Goal: Task Accomplishment & Management: Manage account settings

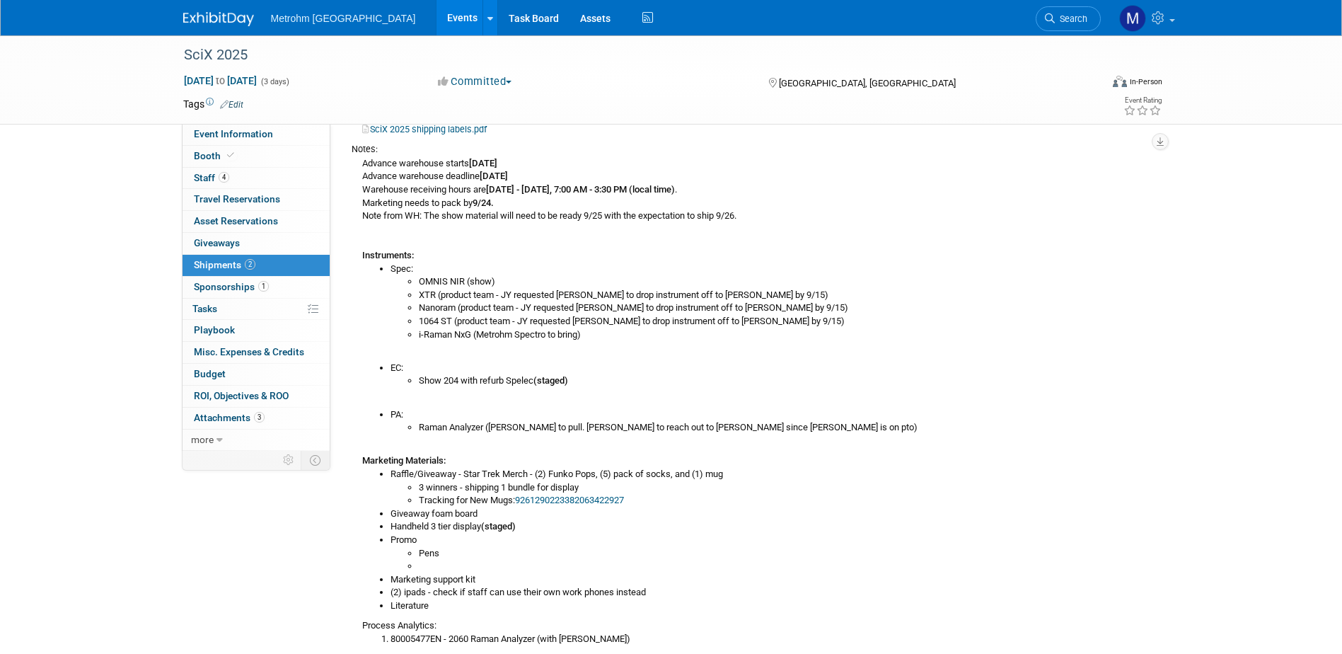
scroll to position [125, 0]
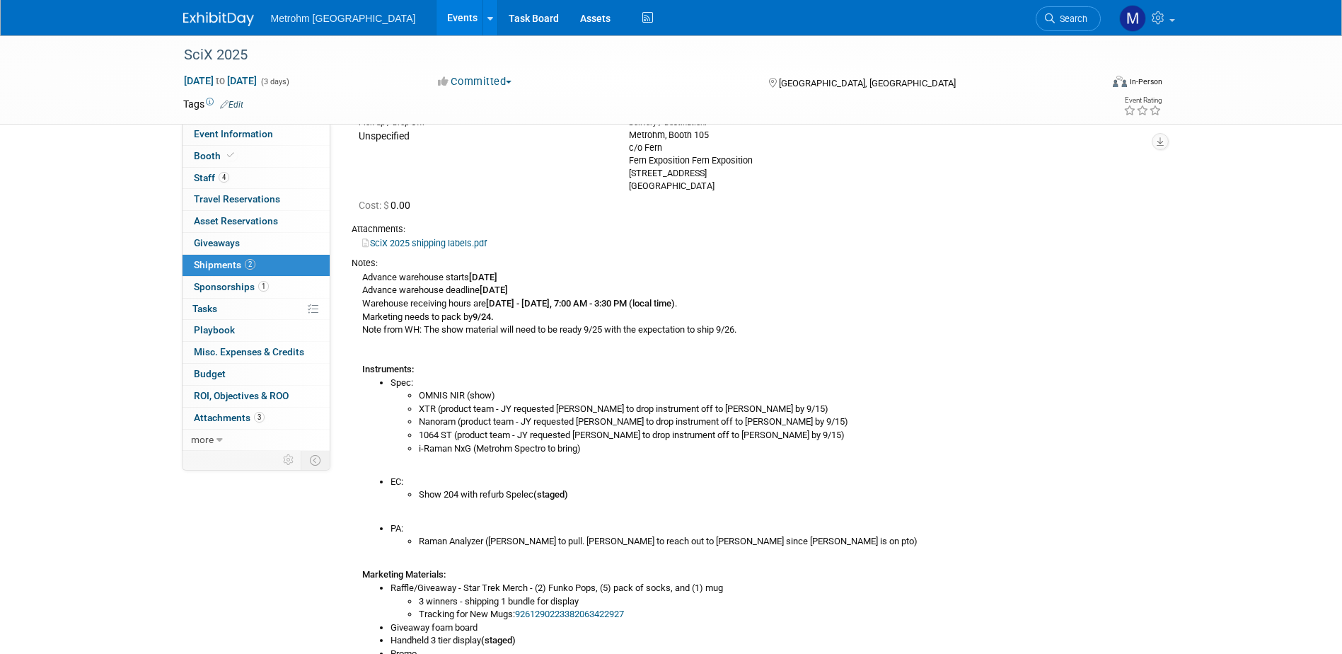
click at [253, 18] on img at bounding box center [218, 19] width 71 height 14
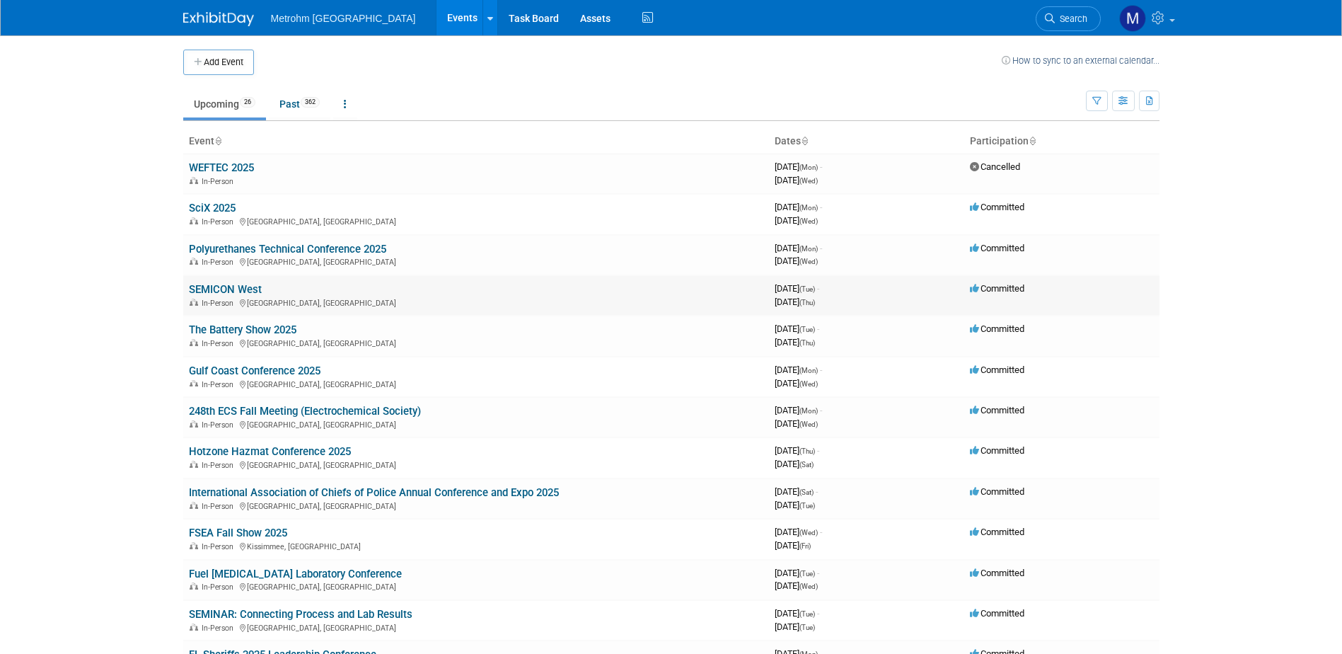
click at [241, 289] on link "SEMICON West" at bounding box center [225, 289] width 73 height 13
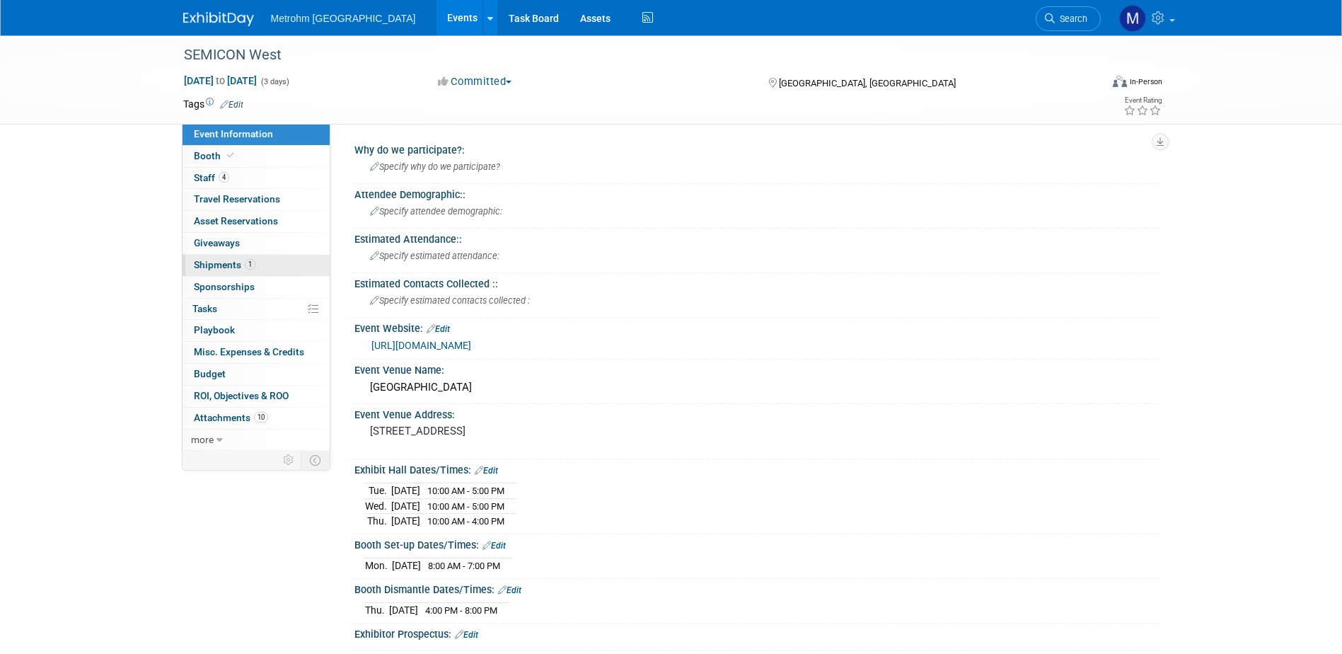
click at [236, 263] on span "Shipments 1" at bounding box center [225, 264] width 62 height 11
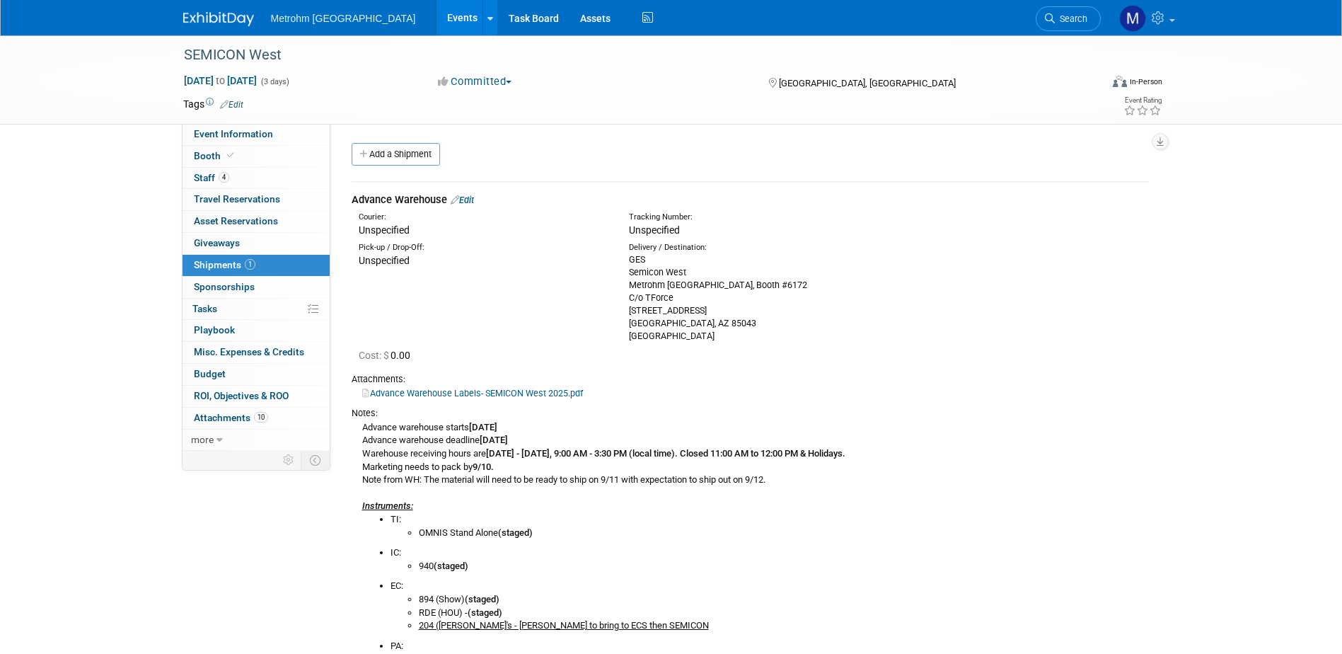
click at [469, 200] on link "Edit" at bounding box center [462, 200] width 23 height 11
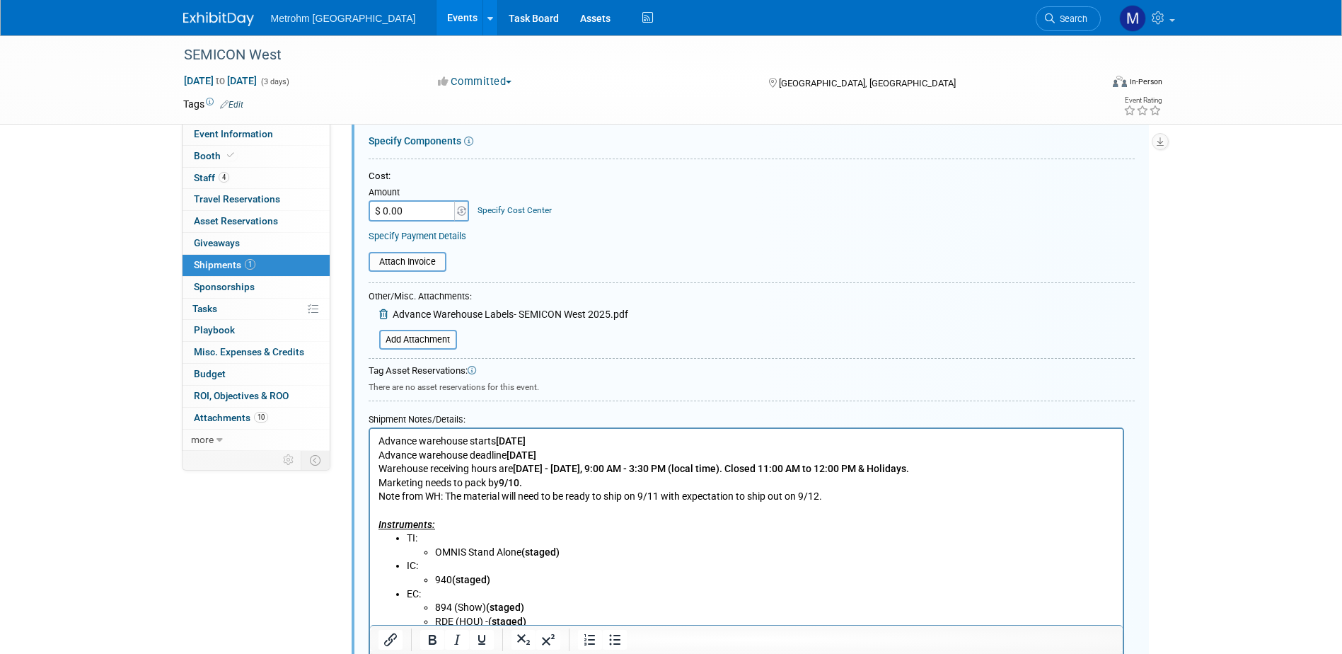
scroll to position [446, 0]
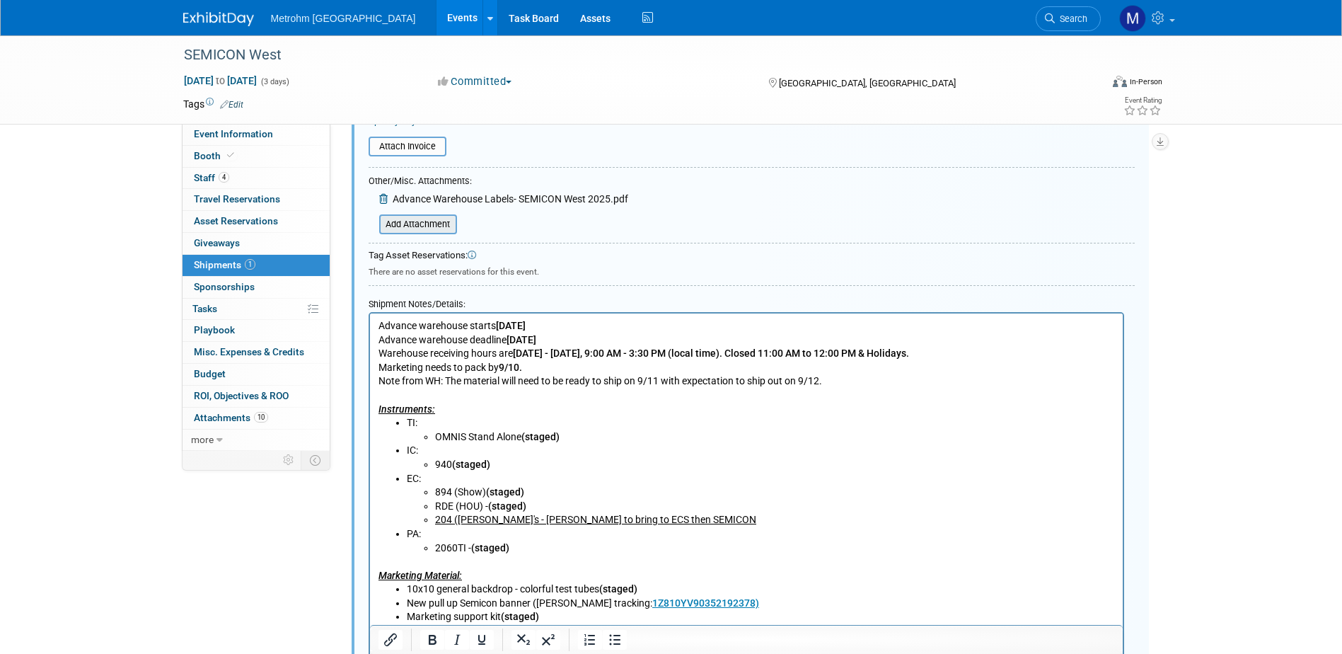
click at [409, 216] on input "file" at bounding box center [371, 224] width 168 height 17
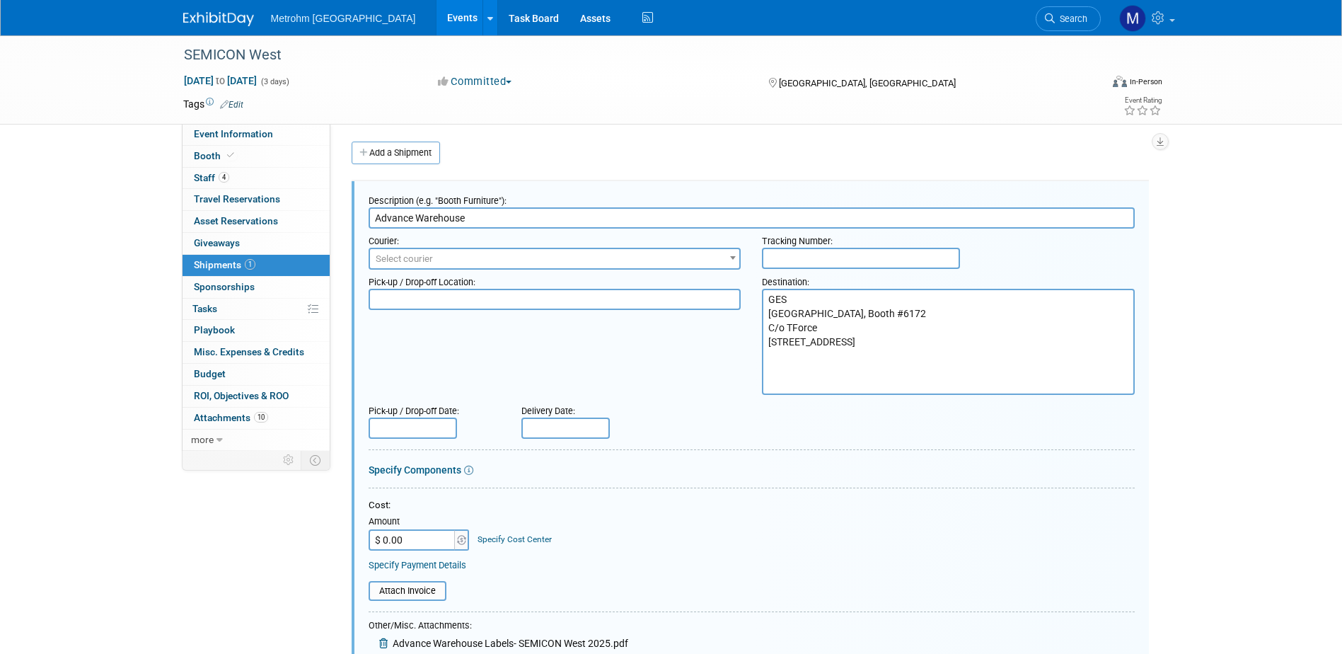
scroll to position [0, 0]
click at [436, 260] on span "Select courier" at bounding box center [555, 260] width 370 height 20
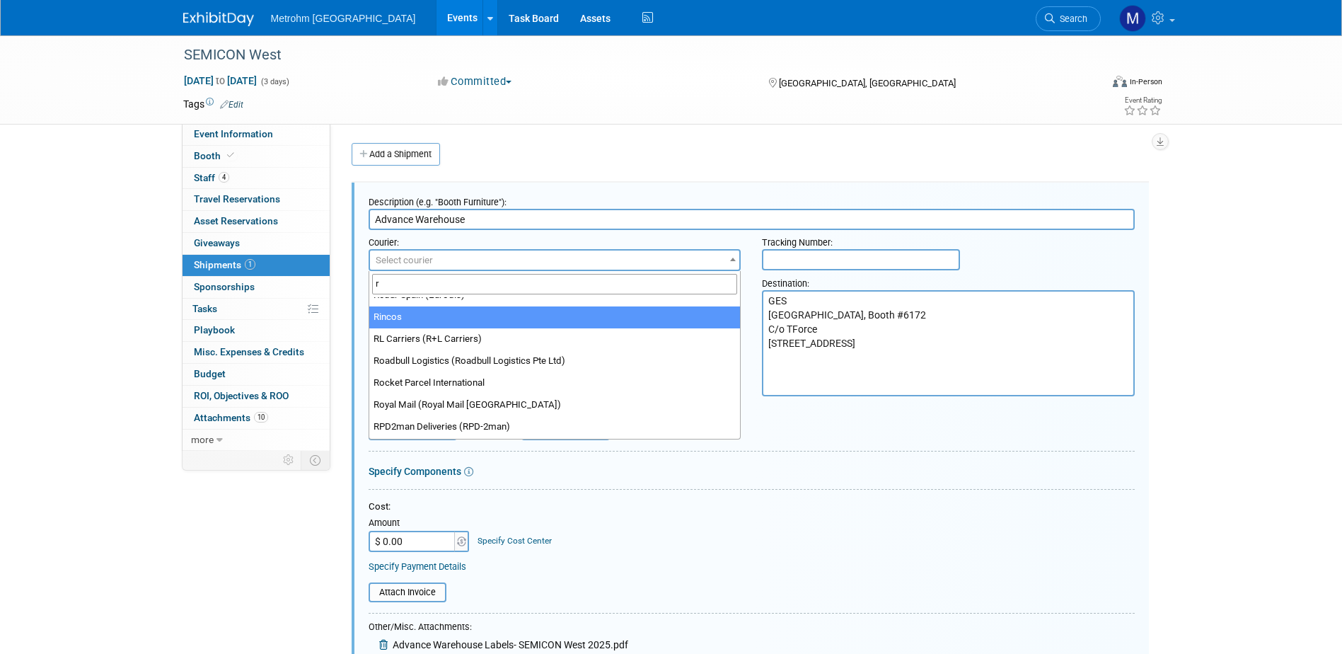
scroll to position [6609, 0]
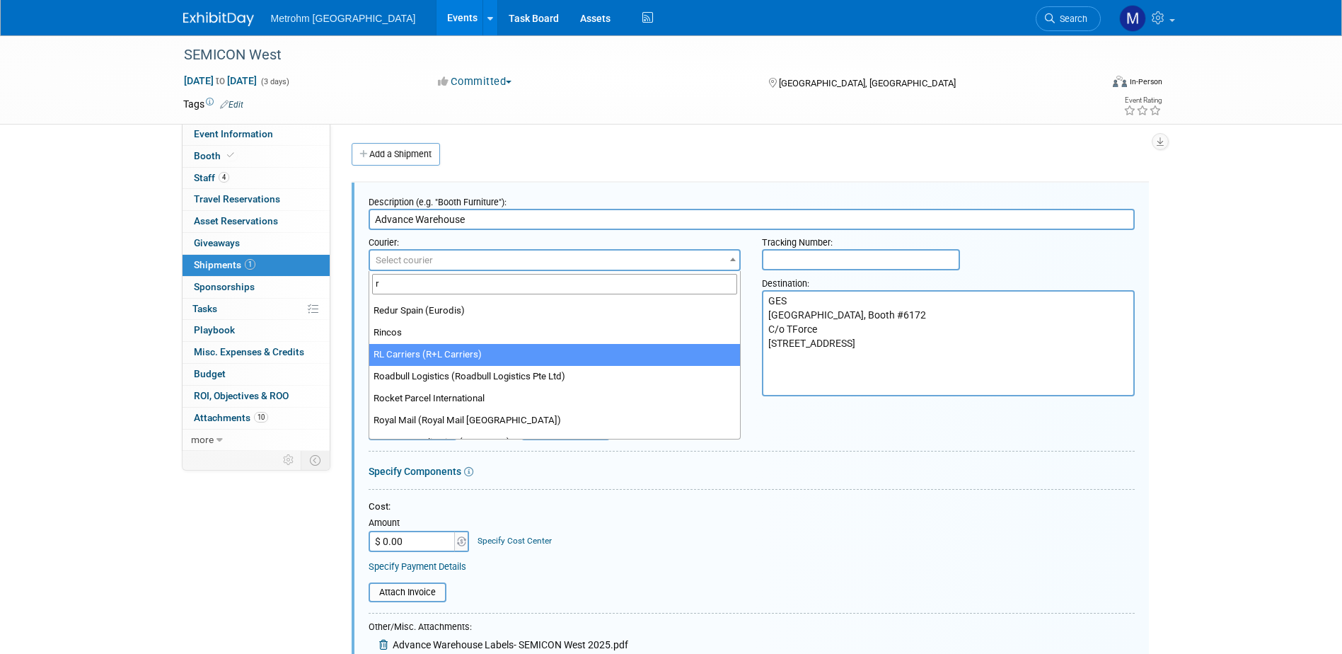
type input "r"
select select "414"
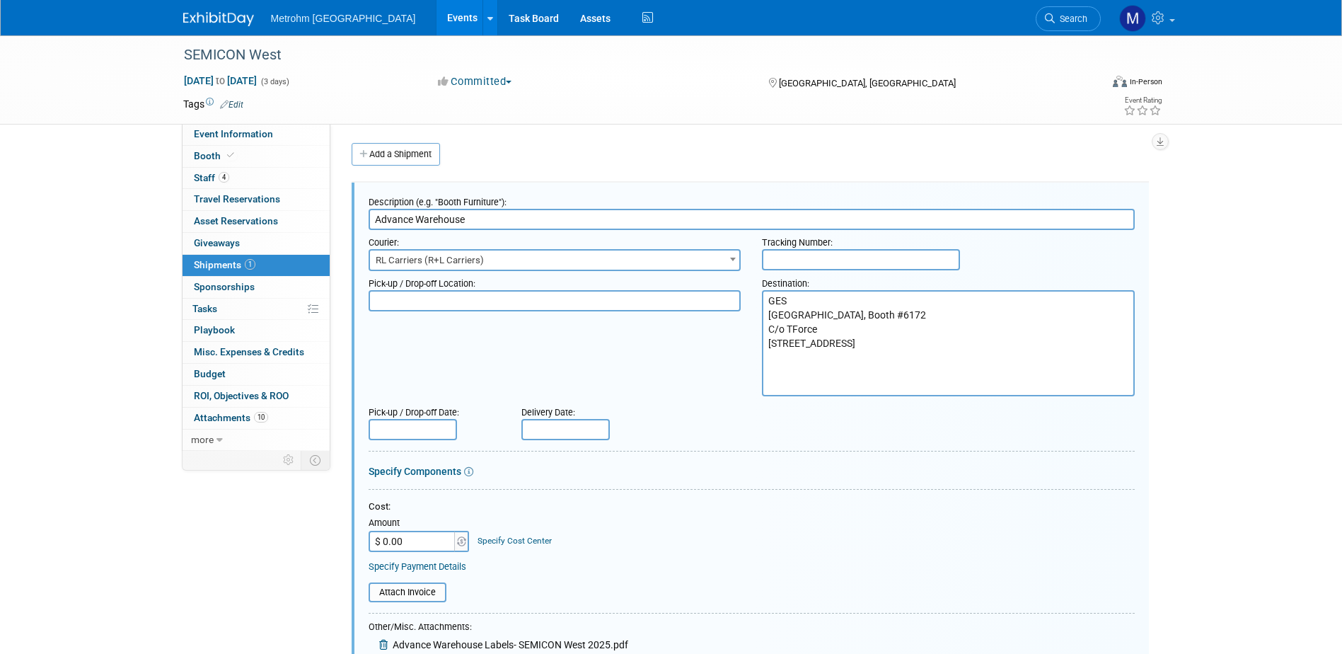
click at [801, 251] on input "text" at bounding box center [861, 259] width 198 height 21
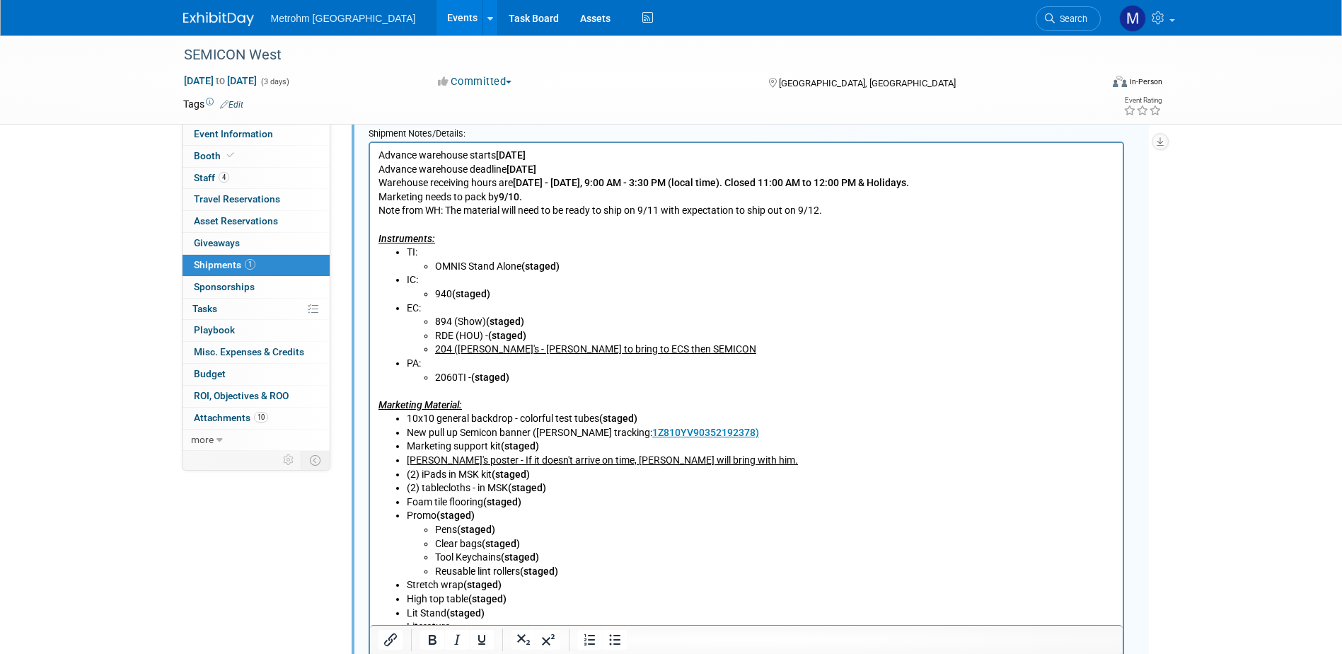
scroll to position [920, 0]
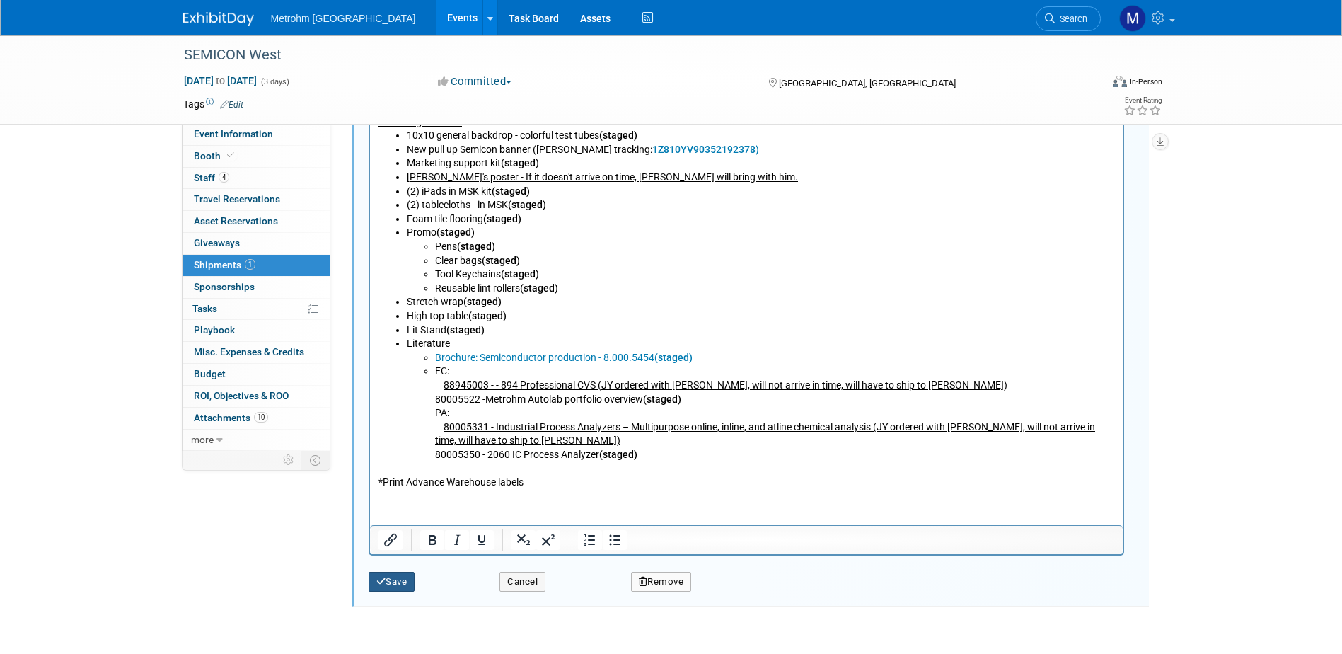
type input "WY1887993"
click at [399, 574] on button "Save" at bounding box center [392, 582] width 47 height 20
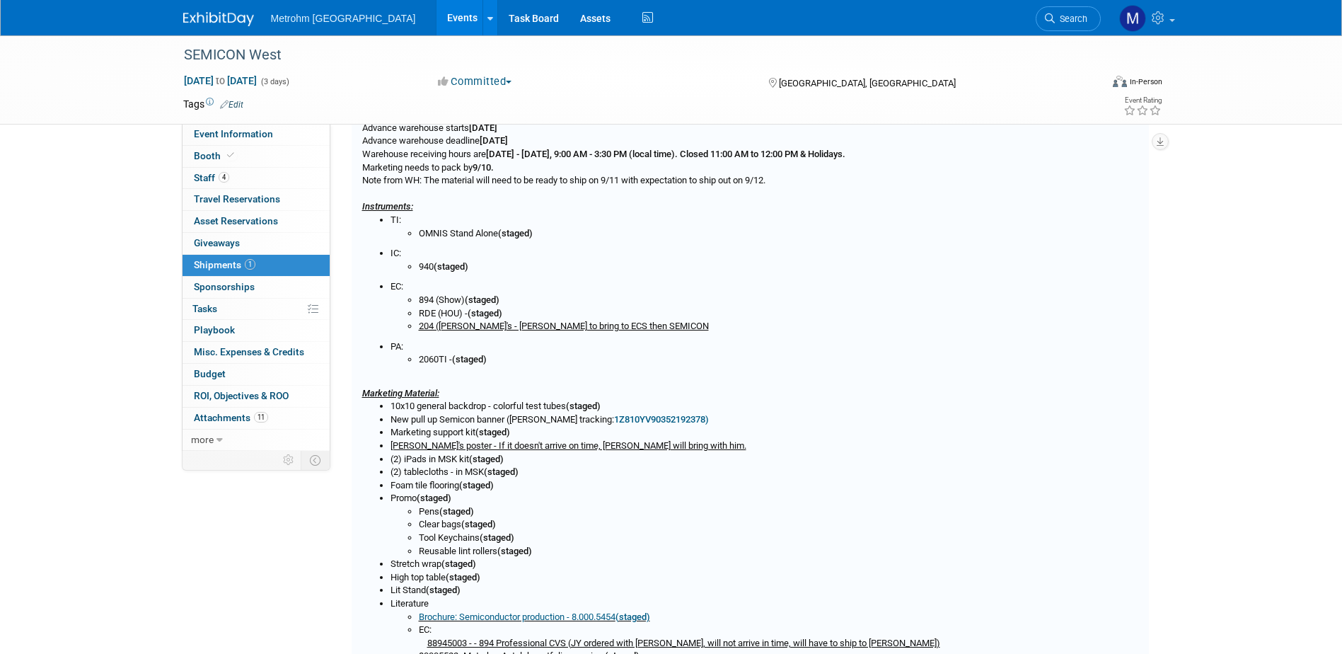
scroll to position [21, 0]
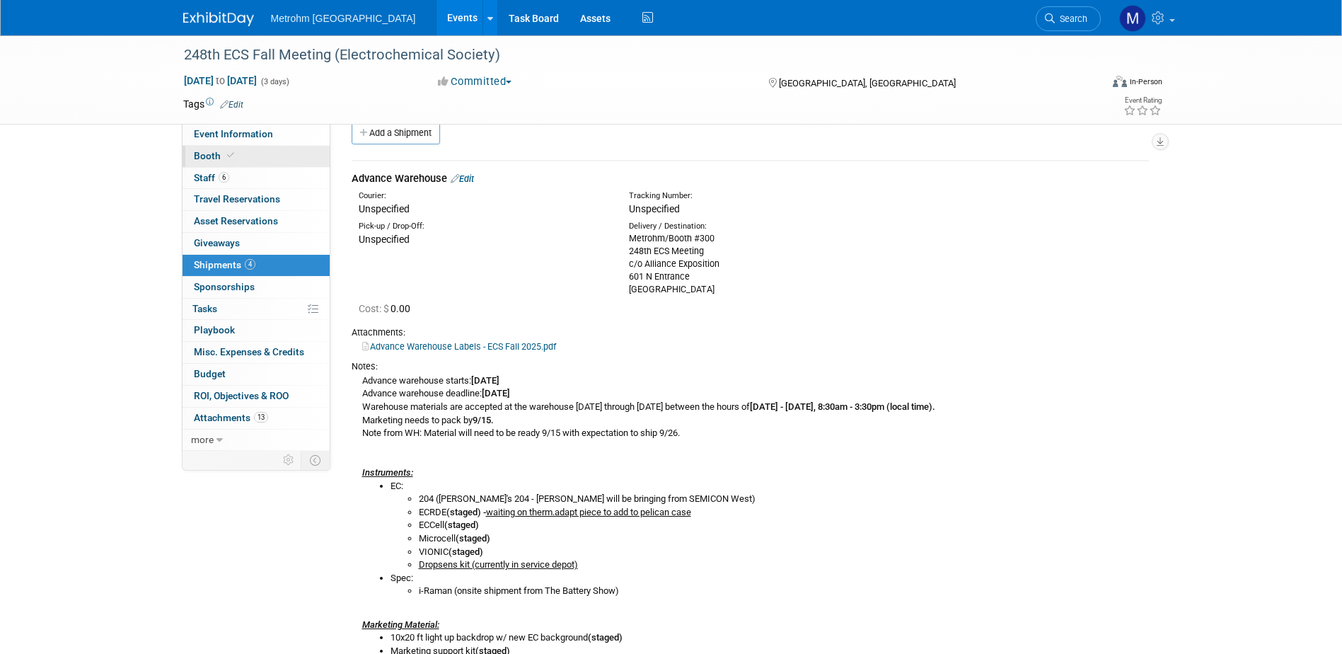
click at [289, 159] on link "Booth" at bounding box center [256, 156] width 147 height 21
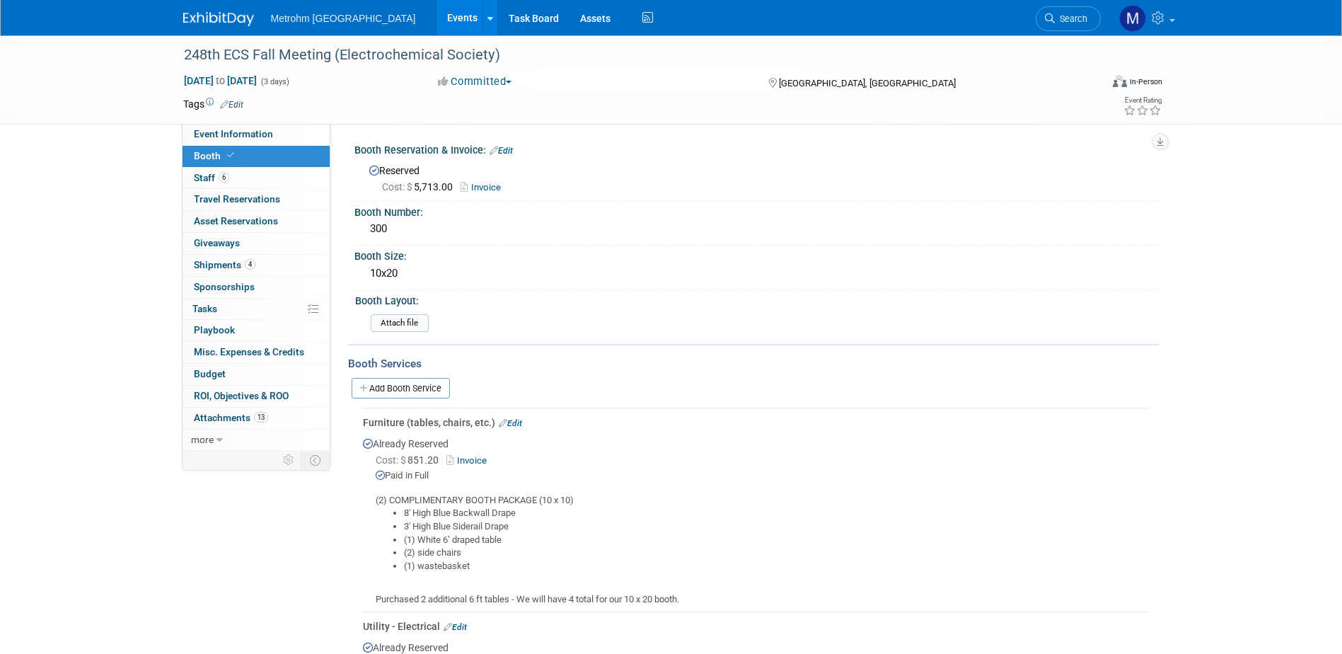
click at [227, 20] on img at bounding box center [218, 19] width 71 height 14
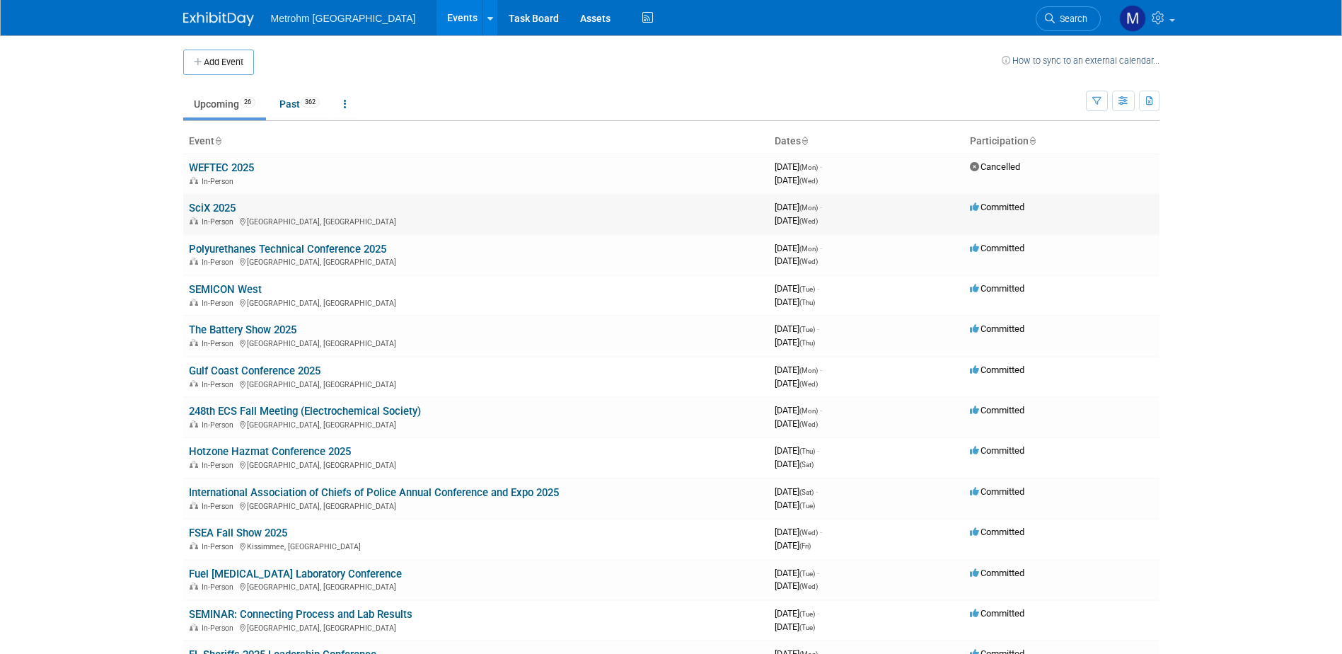
click at [231, 203] on link "SciX 2025" at bounding box center [212, 208] width 47 height 13
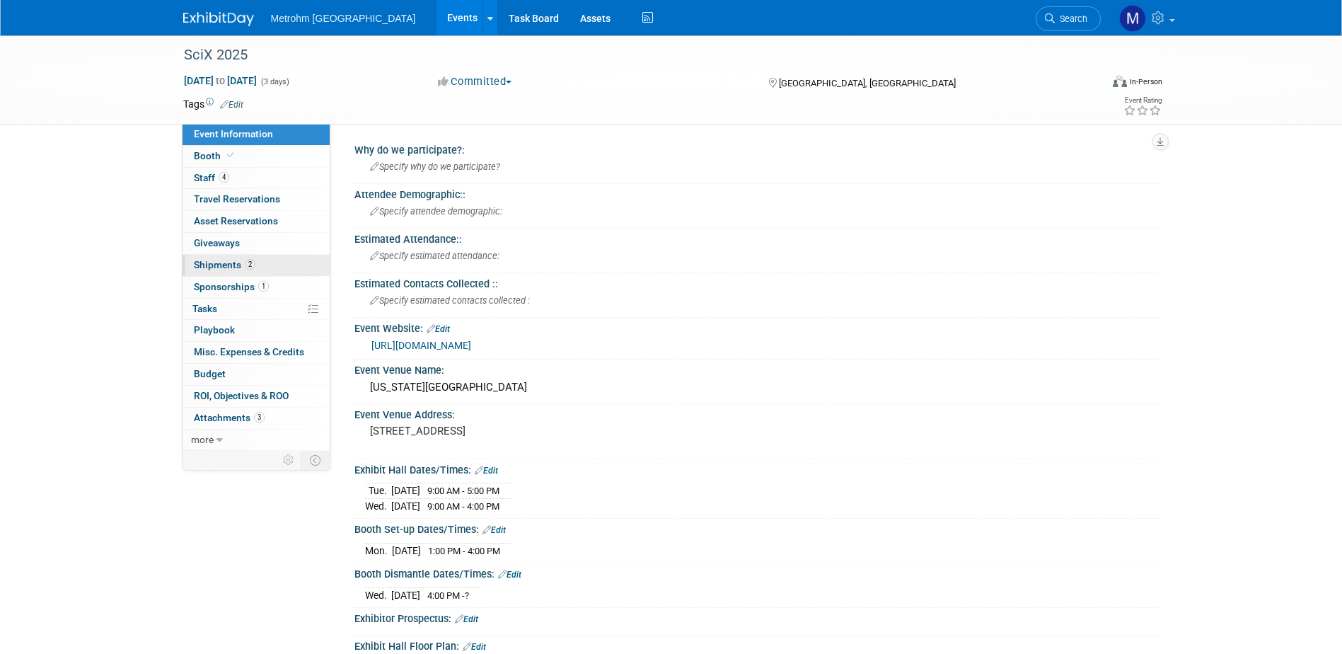
click at [250, 258] on link "2 Shipments 2" at bounding box center [256, 265] width 147 height 21
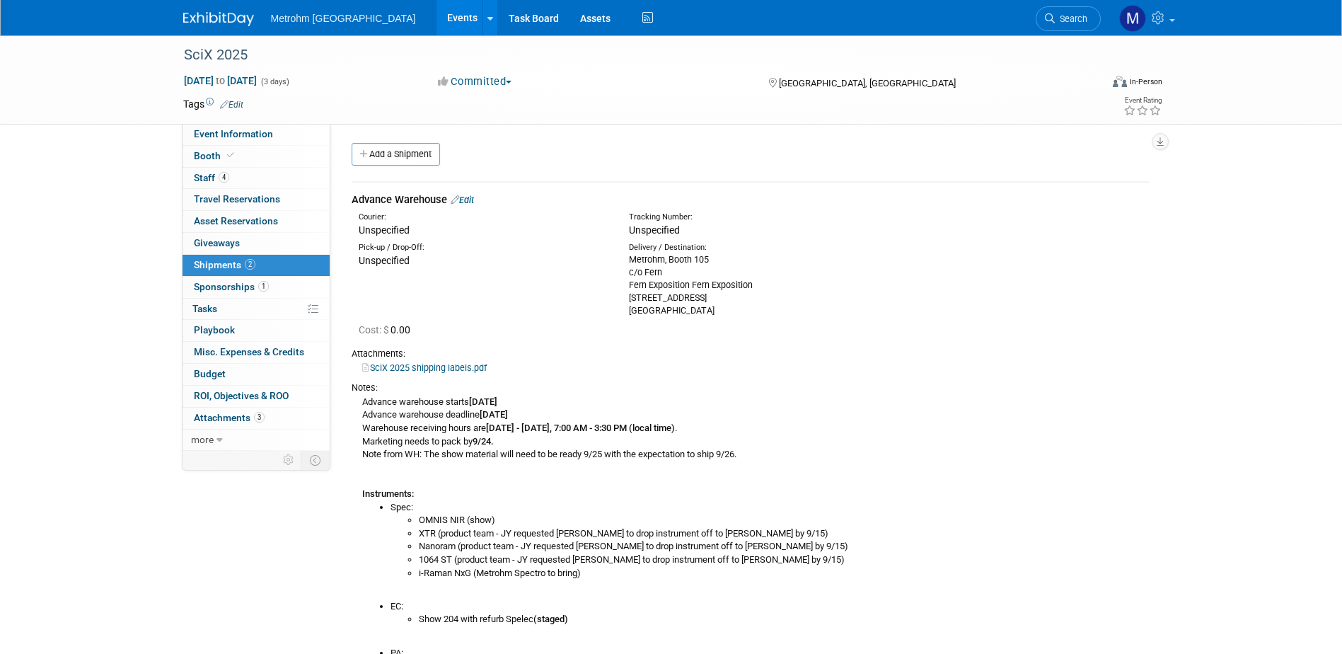
click at [474, 199] on link "Edit" at bounding box center [462, 200] width 23 height 11
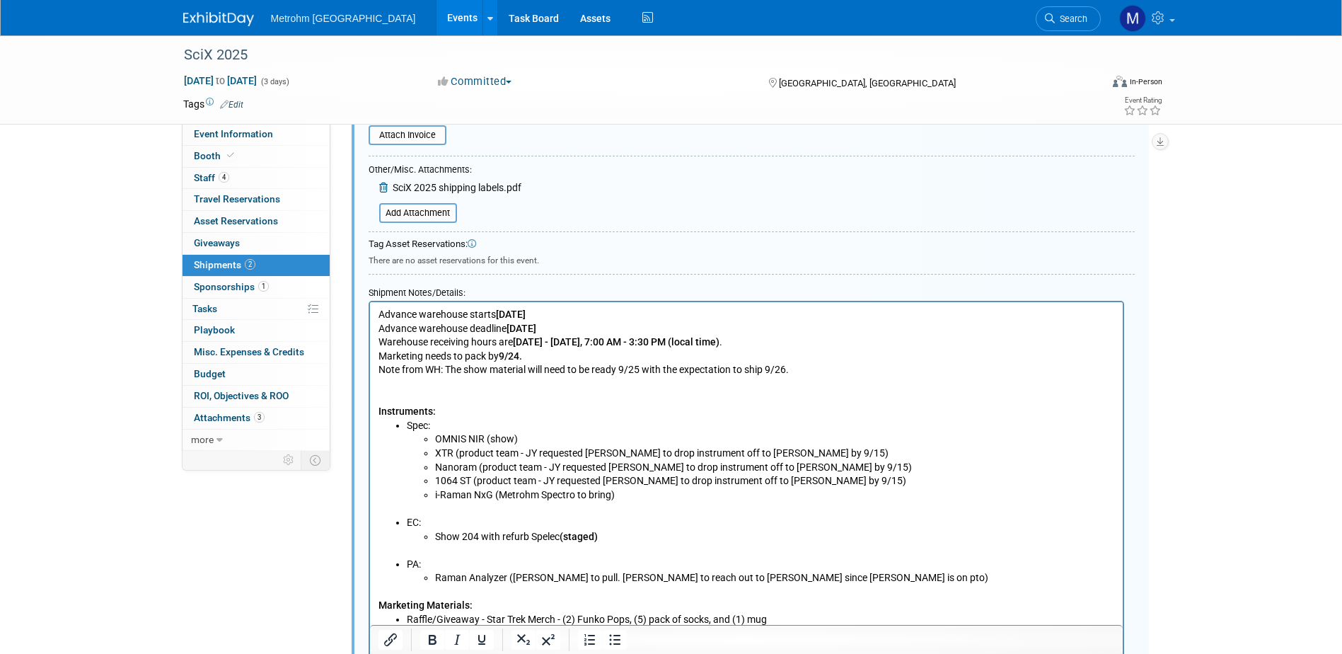
scroll to position [516, 0]
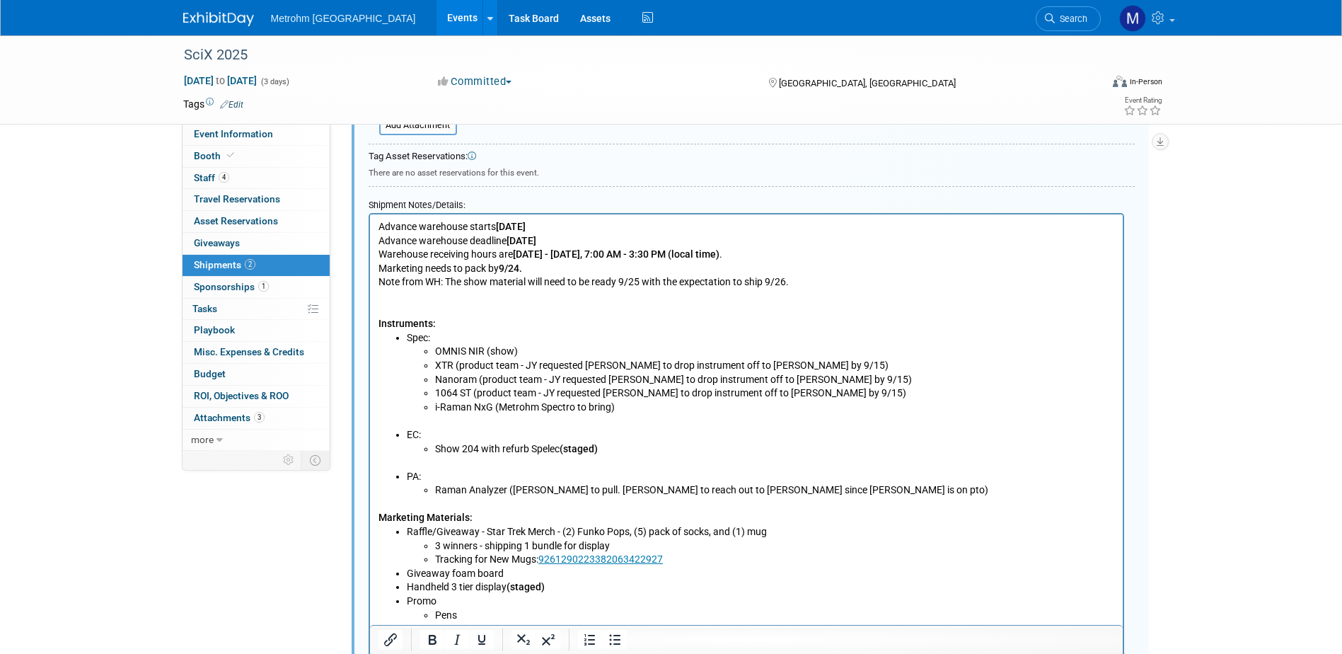
click at [809, 364] on li "XTR (product team - JY requested Lenzi to drop instrument off to Michelle by 9/…" at bounding box center [774, 366] width 680 height 14
drag, startPoint x: 865, startPoint y: 369, endPoint x: 804, endPoint y: 369, distance: 60.1
click at [804, 369] on li "XTR (product team - JY requested Lenzi to drop instrument off to Michelle by 9/…" at bounding box center [774, 366] width 680 height 14
click at [857, 386] on li "1064 ST (product team - JY requested Lenzi to drop instrument off to Michelle b…" at bounding box center [774, 393] width 680 height 14
click at [856, 377] on li "Nanoram (product team - JY requested Lenzi to drop instrument off to Michelle b…" at bounding box center [774, 380] width 680 height 14
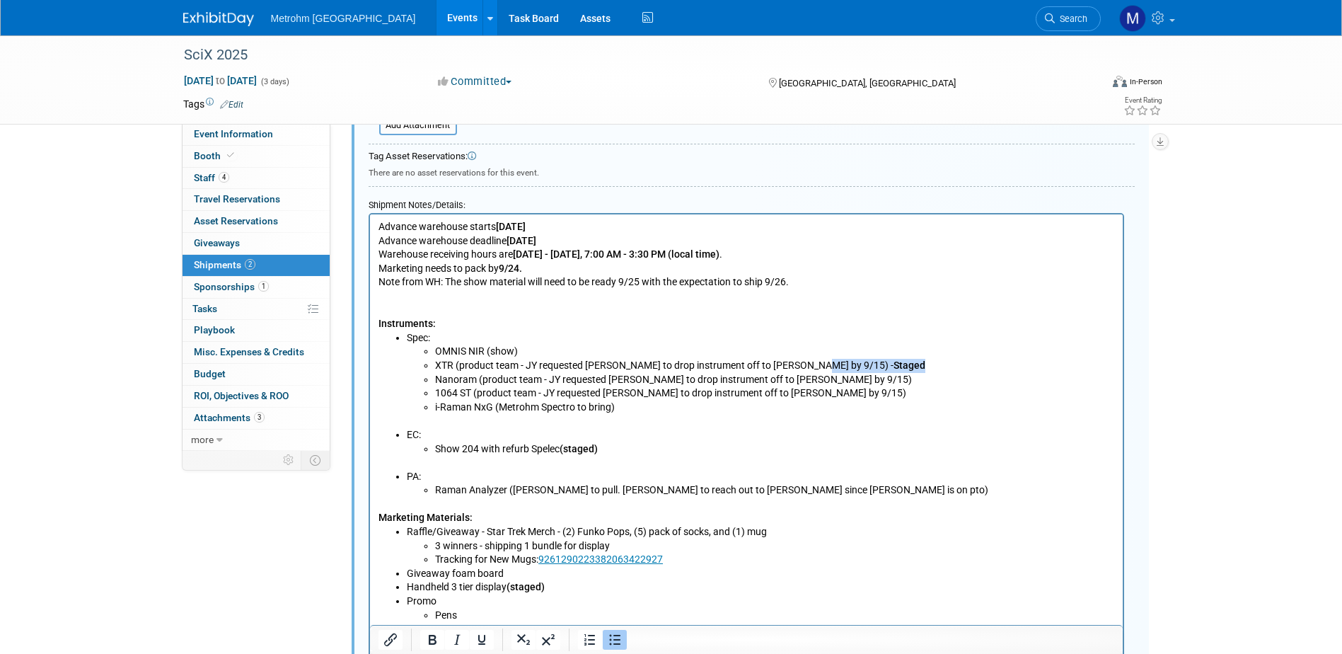
drag, startPoint x: 852, startPoint y: 364, endPoint x: 799, endPoint y: 366, distance: 52.4
click at [799, 366] on li "XTR (product team - JY requested Lenzi to drop instrument off to Michelle by 9/…" at bounding box center [774, 366] width 680 height 14
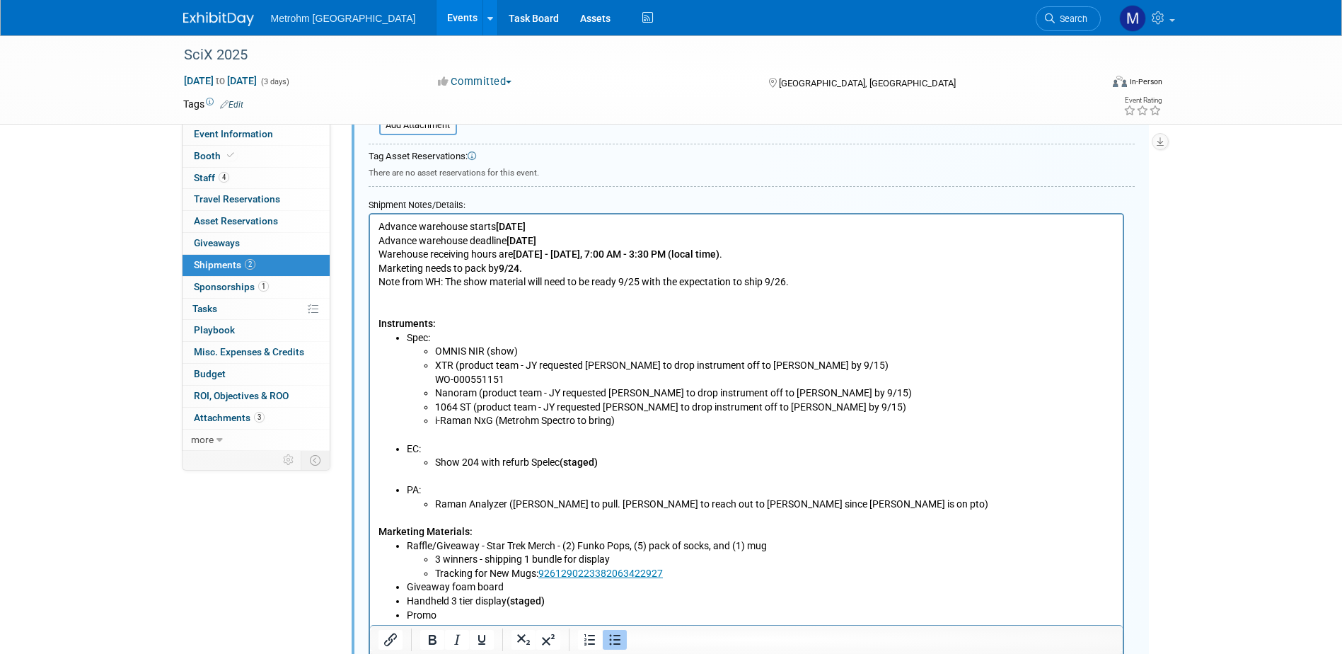
click at [842, 378] on p "WO-000551151" at bounding box center [774, 380] width 680 height 14
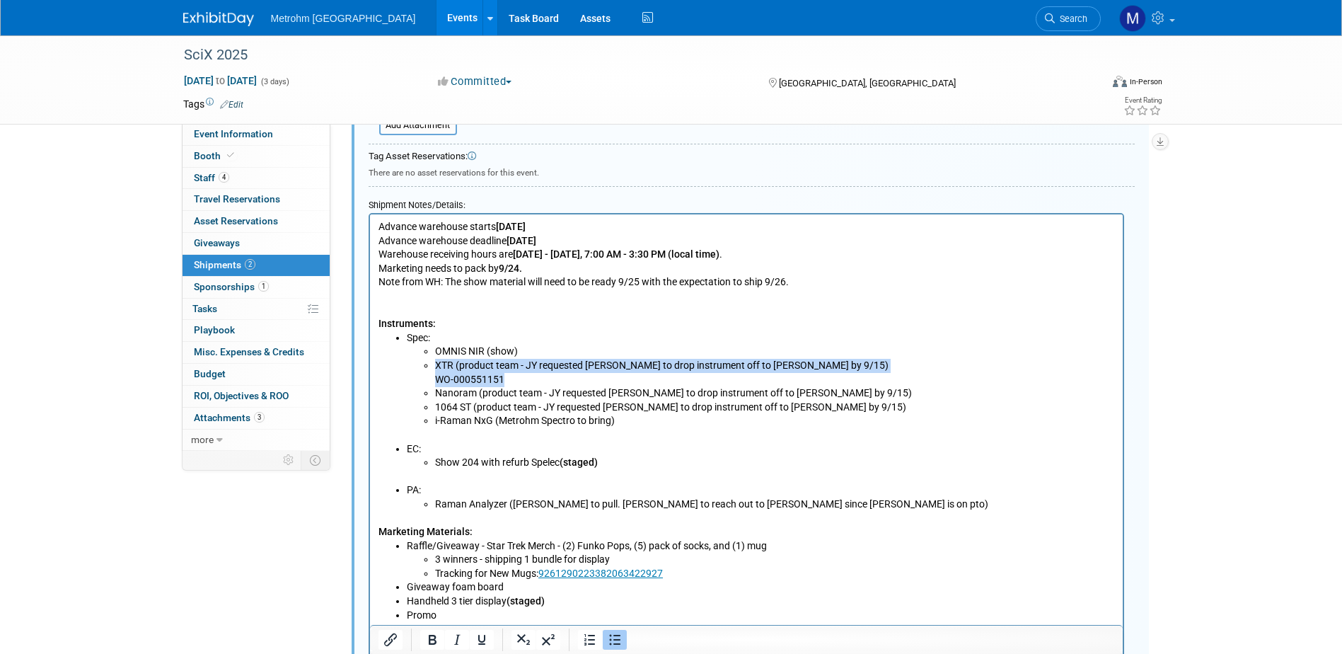
drag, startPoint x: 705, startPoint y: 374, endPoint x: 816, endPoint y: 367, distance: 110.6
click at [816, 367] on li "XTR (product team - JY requested Lenzi to drop instrument off to Michelle by 9/…" at bounding box center [774, 373] width 680 height 28
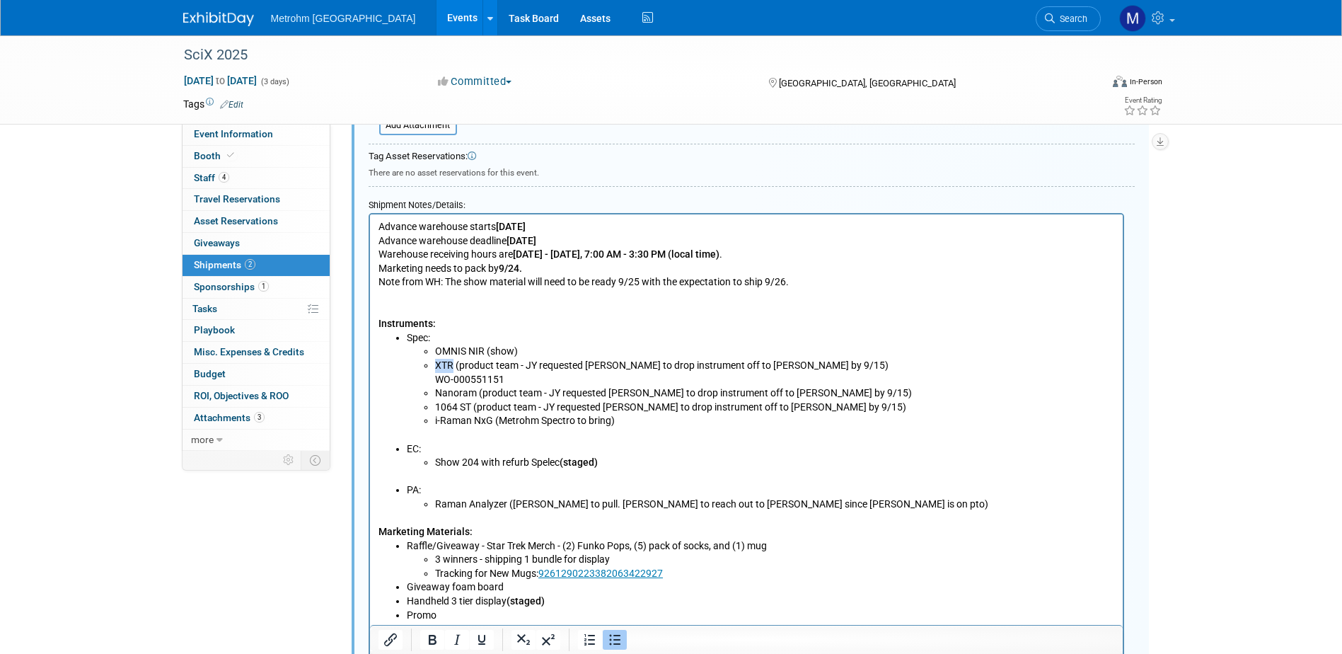
click at [816, 364] on li "XTR (product team - JY requested Lenzi to drop instrument off to Michelle by 9/…" at bounding box center [774, 373] width 680 height 28
click at [813, 371] on li "XTR (product team - JY requested Lenzi to drop instrument off to Michelle by 9/…" at bounding box center [774, 373] width 680 height 28
click at [642, 383] on p "WO-000551151" at bounding box center [774, 380] width 680 height 14
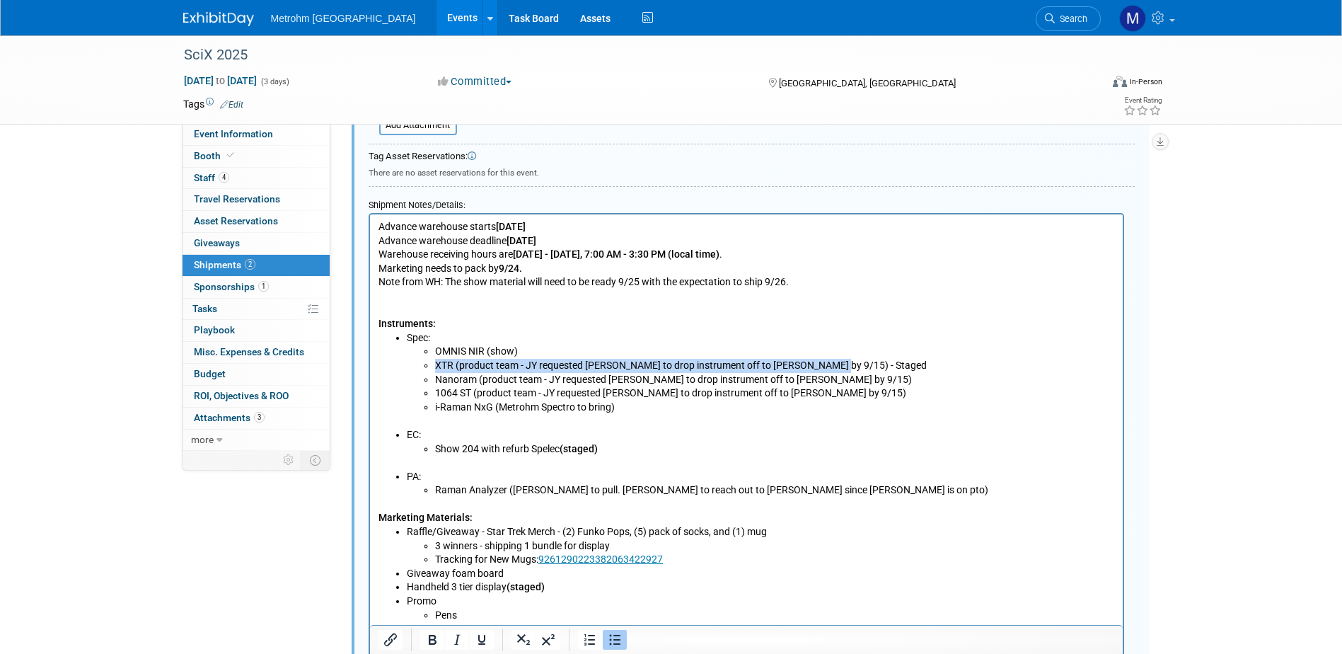
drag, startPoint x: 846, startPoint y: 364, endPoint x: 816, endPoint y: 369, distance: 30.1
click at [816, 369] on li "XTR (product team - JY requested Lenzi to drop instrument off to Michelle by 9/…" at bounding box center [774, 366] width 680 height 14
drag, startPoint x: 845, startPoint y: 369, endPoint x: 813, endPoint y: 368, distance: 31.9
click at [813, 368] on li "XTR (product team - JY requested Lenzi to drop instrument off to Michelle by 9/…" at bounding box center [774, 366] width 680 height 14
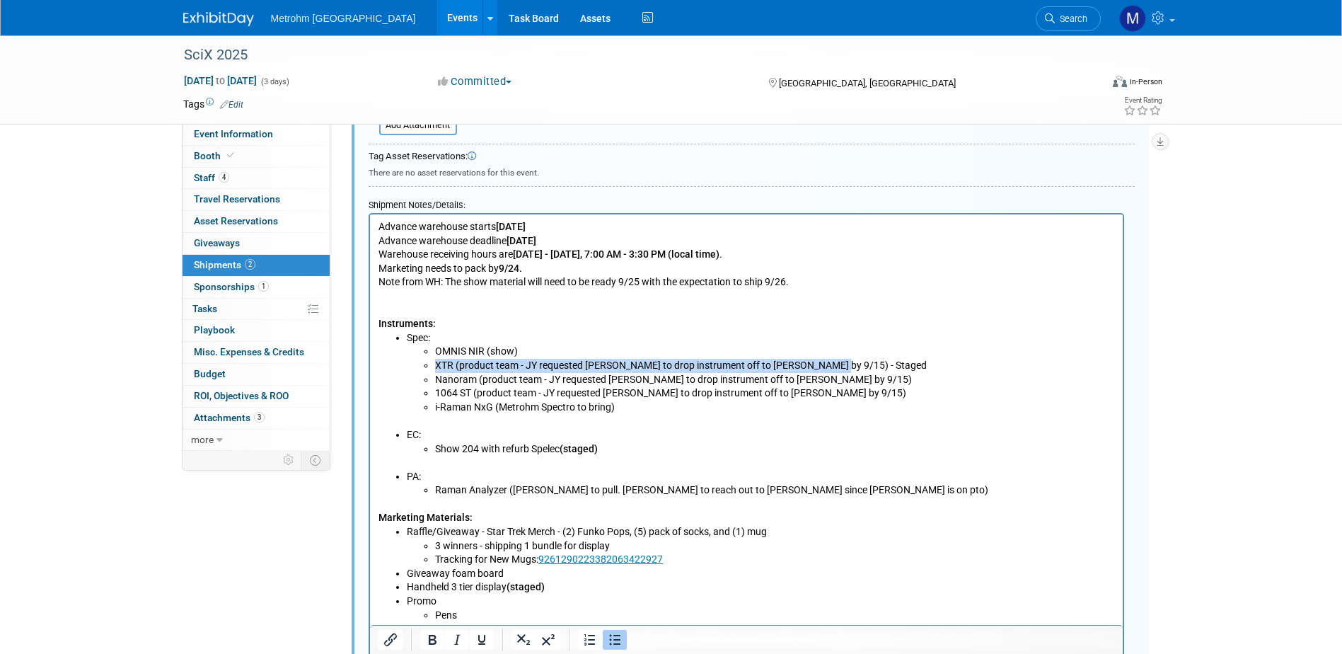
click at [813, 368] on li "XTR (product team - JY requested Lenzi to drop instrument off to Michelle by 9/…" at bounding box center [774, 366] width 680 height 14
drag, startPoint x: 857, startPoint y: 364, endPoint x: 833, endPoint y: 364, distance: 23.3
click at [833, 364] on li "XTR (product team - JY requested Lenzi to drop instrument off to Michelle by 9/…" at bounding box center [774, 366] width 680 height 14
drag, startPoint x: 836, startPoint y: 366, endPoint x: 817, endPoint y: 366, distance: 18.4
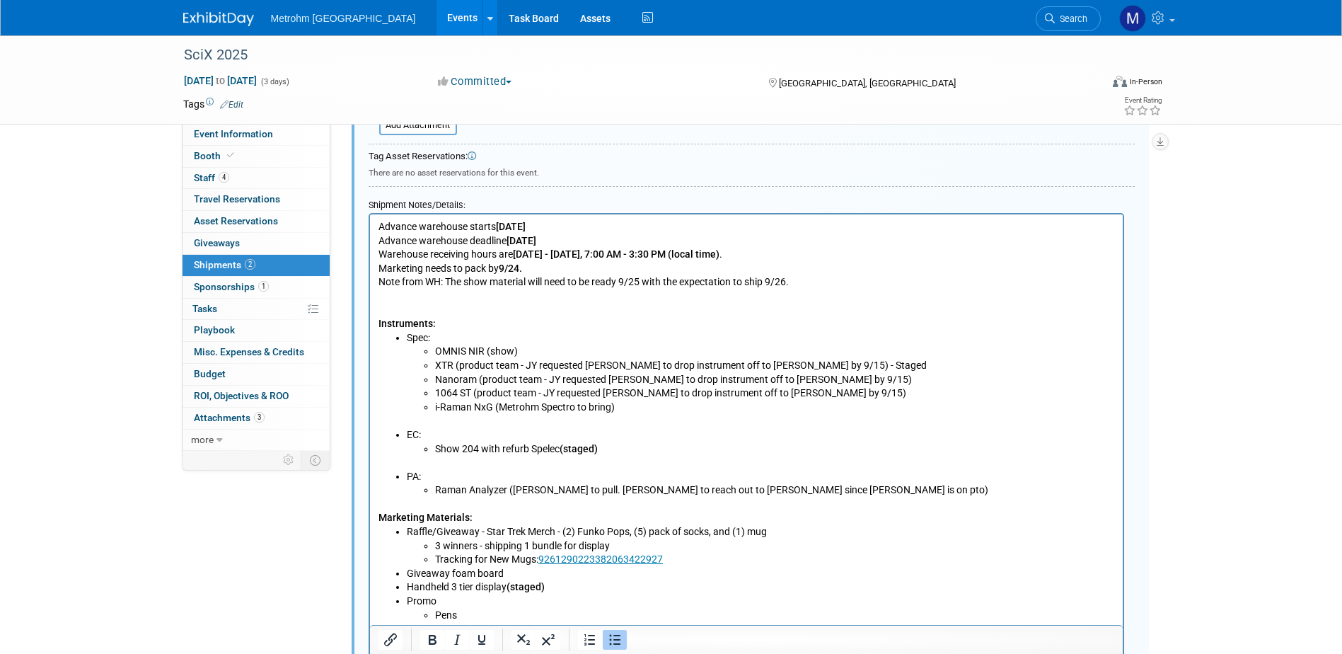
click at [807, 366] on li "XTR (product team - JY requested Lenzi to drop instrument off to Michelle by 9/…" at bounding box center [774, 366] width 680 height 14
drag, startPoint x: 839, startPoint y: 364, endPoint x: 822, endPoint y: 366, distance: 17.0
click at [822, 366] on li "XTR (product team - JY requested Lenzi to drop instrument off to Michelle by 9/…" at bounding box center [774, 366] width 680 height 14
drag, startPoint x: 803, startPoint y: 364, endPoint x: 838, endPoint y: 363, distance: 34.7
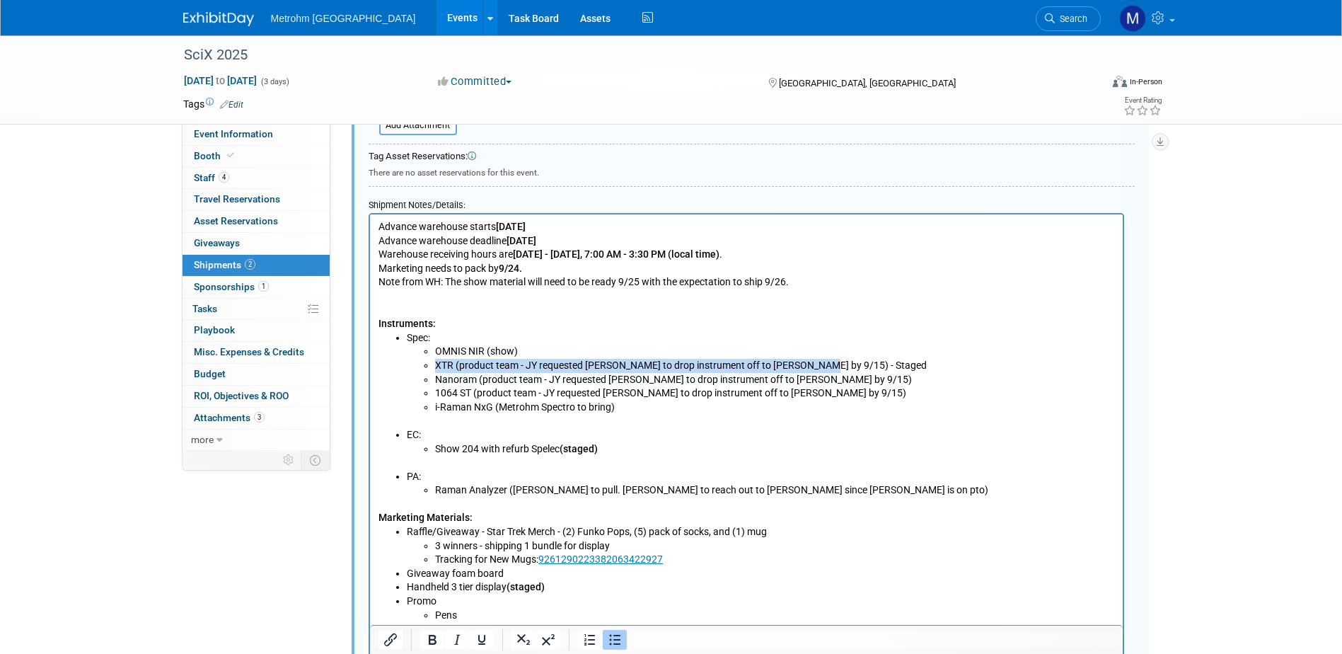
click at [838, 363] on li "XTR (product team - JY requested Lenzi to drop instrument off to Michelle by 9/…" at bounding box center [774, 366] width 680 height 14
click at [821, 365] on li "XTR (product team - JY requested Lenzi to drop instrument off to Michelle by 9/…" at bounding box center [774, 366] width 680 height 14
drag, startPoint x: 801, startPoint y: 366, endPoint x: 836, endPoint y: 366, distance: 34.7
click at [836, 366] on li "XTR (product team - JY requested Lenzi to drop instrument off to Michelle by 9/…" at bounding box center [774, 366] width 680 height 14
click at [842, 380] on li "Nanoram (product team - JY requested Lenzi to drop instrument off to Michelle b…" at bounding box center [774, 380] width 680 height 14
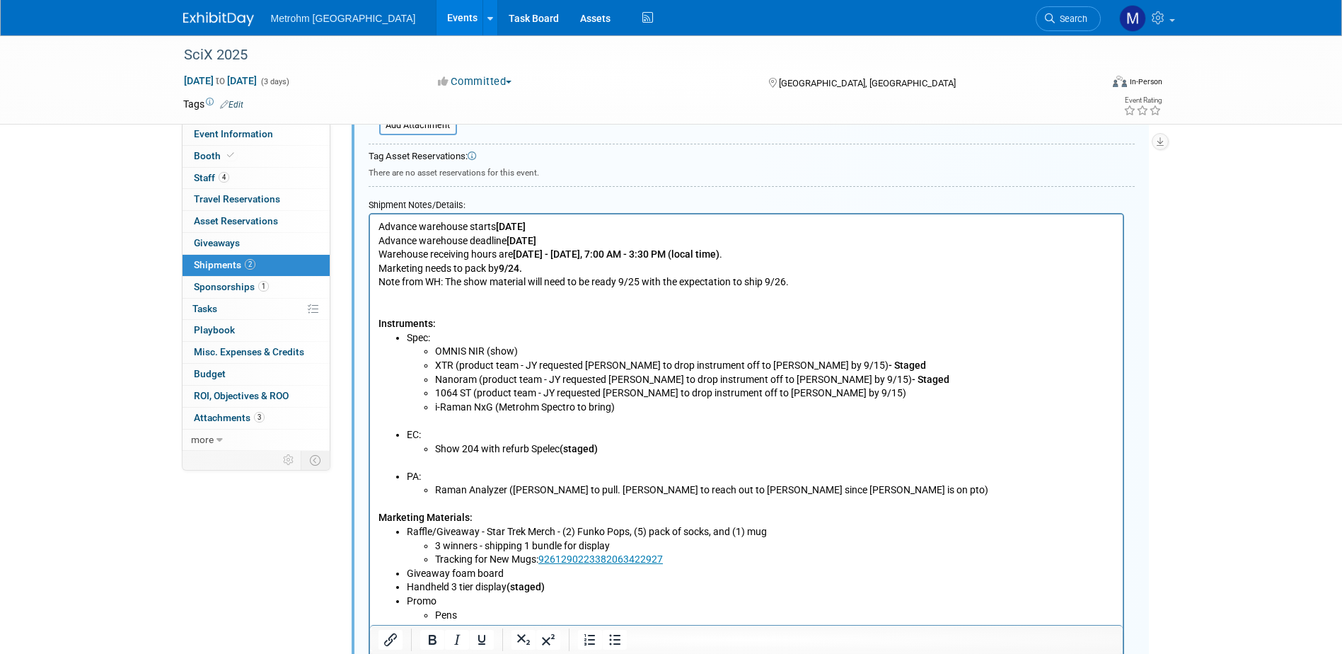
click at [831, 390] on li "1064 ST (product team - JY requested Lenzi to drop instrument off to Michelle b…" at bounding box center [774, 393] width 680 height 14
click at [729, 404] on li "i-Raman NxG (Metrohm Spectro to bring)" at bounding box center [774, 407] width 680 height 14
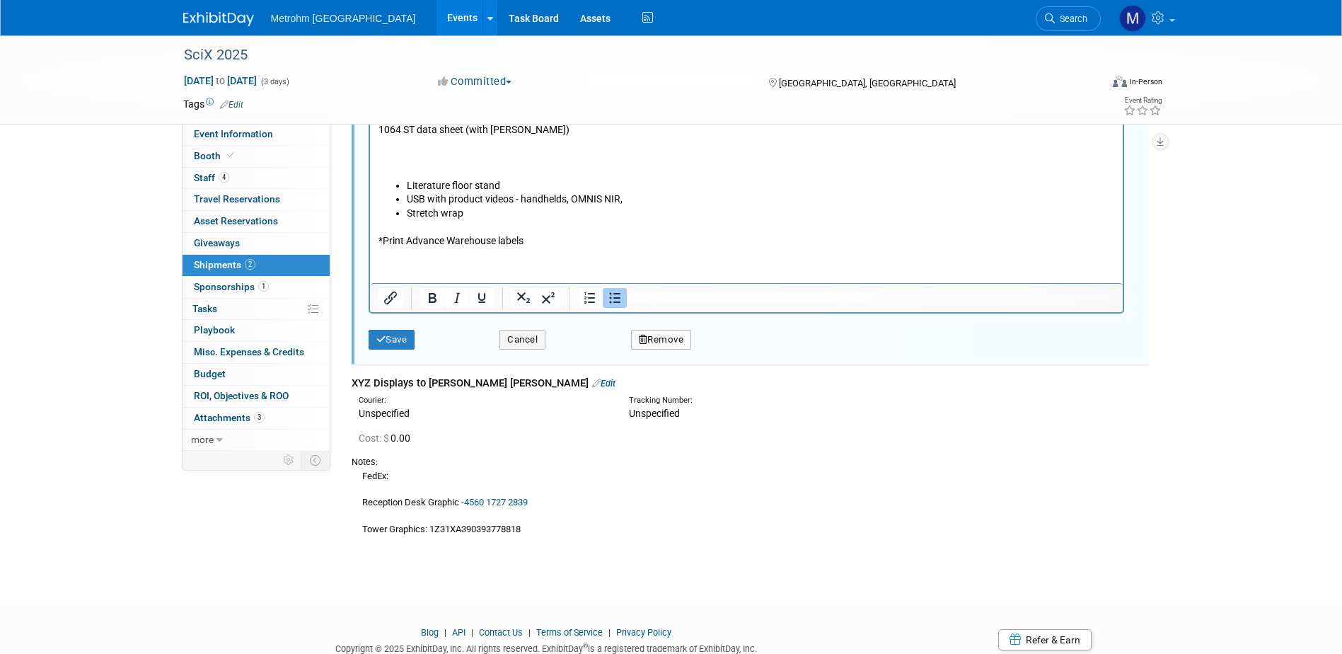
scroll to position [1224, 0]
click at [397, 343] on button "Save" at bounding box center [392, 339] width 47 height 20
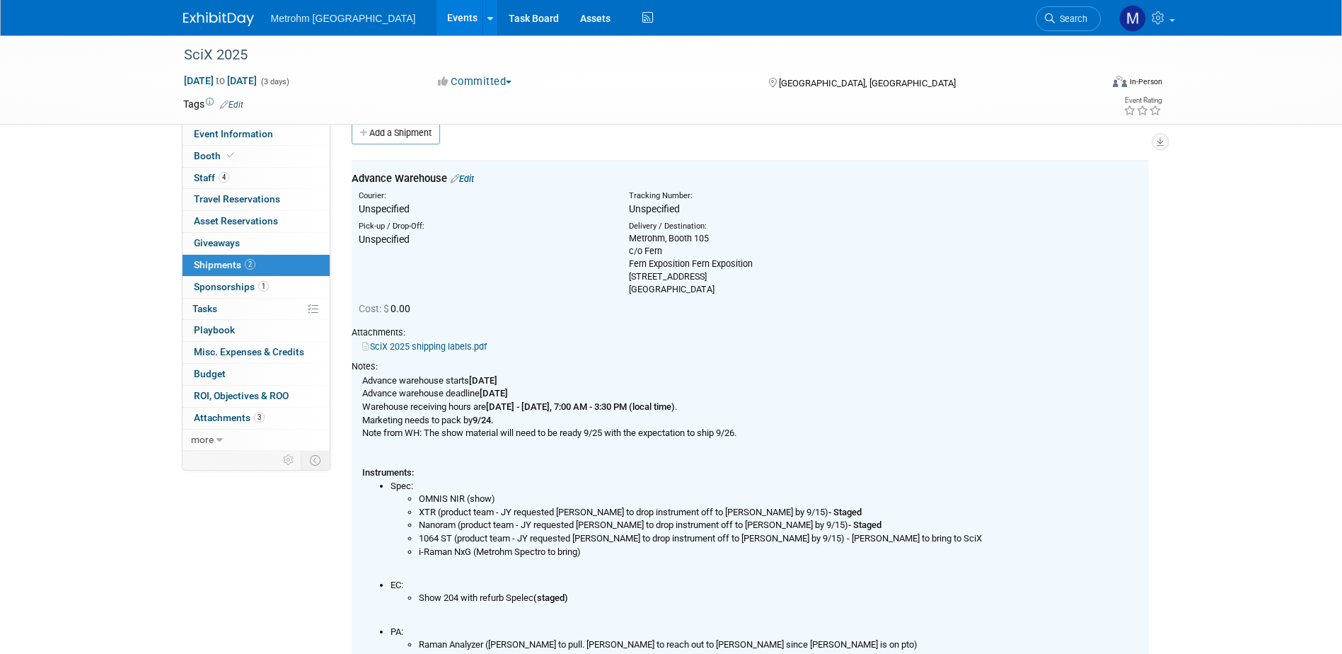
scroll to position [0, 0]
